Goal: Navigation & Orientation: Find specific page/section

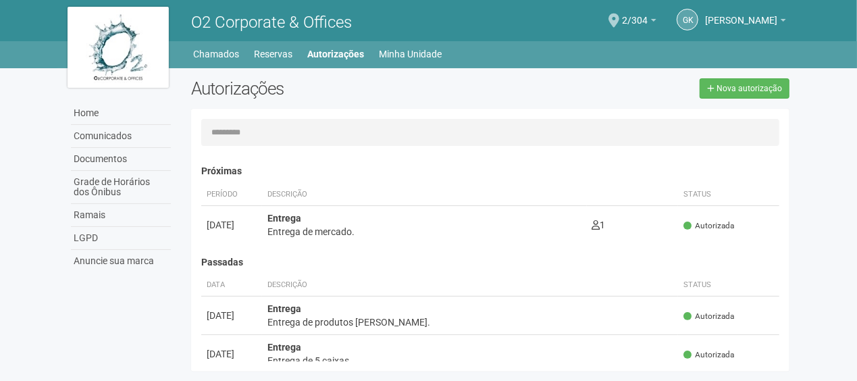
scroll to position [338, 0]
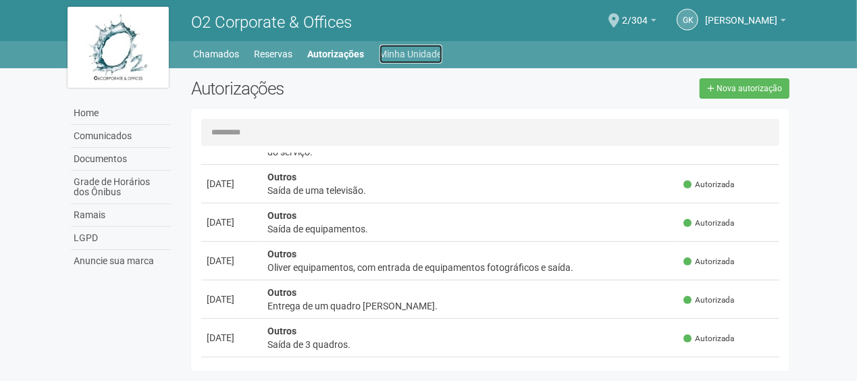
click at [402, 53] on link "Minha Unidade" at bounding box center [411, 54] width 63 height 19
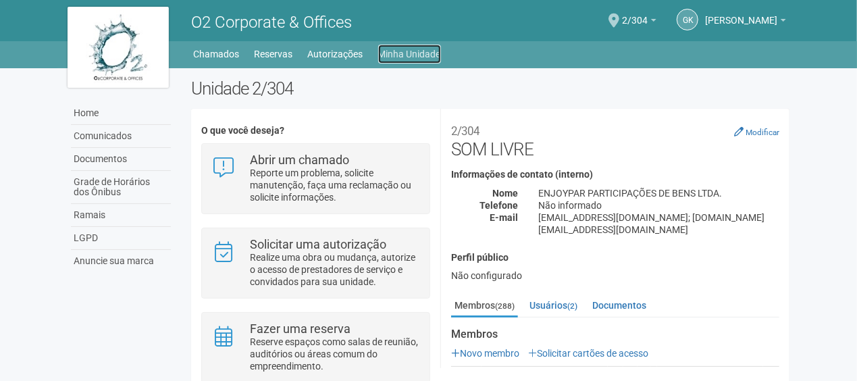
click at [384, 51] on link "Minha Unidade" at bounding box center [409, 54] width 63 height 19
click at [401, 55] on link "Minha Unidade" at bounding box center [409, 54] width 63 height 19
click at [429, 53] on link "Minha Unidade" at bounding box center [409, 54] width 63 height 19
click at [419, 55] on link "Minha Unidade" at bounding box center [409, 54] width 63 height 19
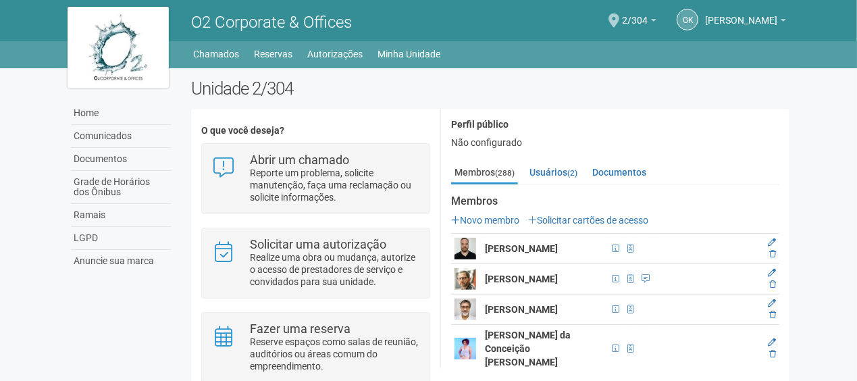
scroll to position [135, 0]
